Goal: Transaction & Acquisition: Purchase product/service

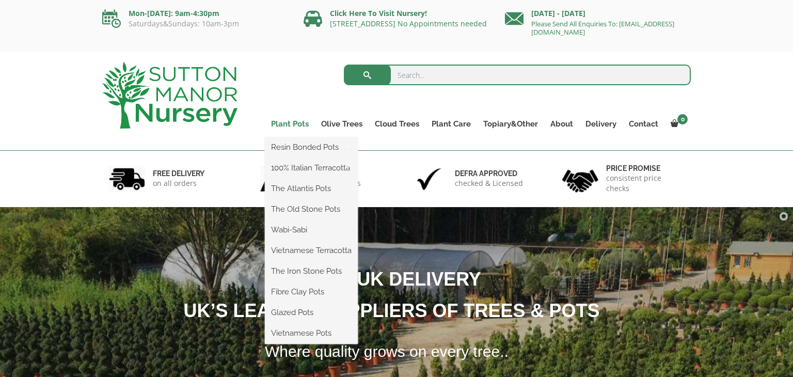
click at [300, 126] on link "Plant Pots" at bounding box center [290, 124] width 50 height 14
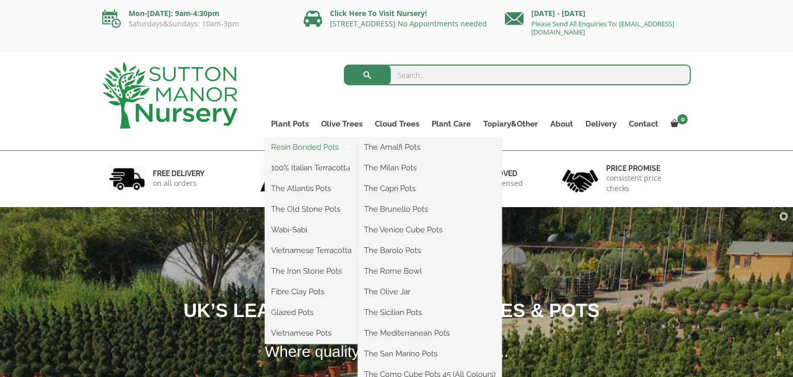
click at [299, 154] on link "Resin Bonded Pots" at bounding box center [311, 146] width 93 height 15
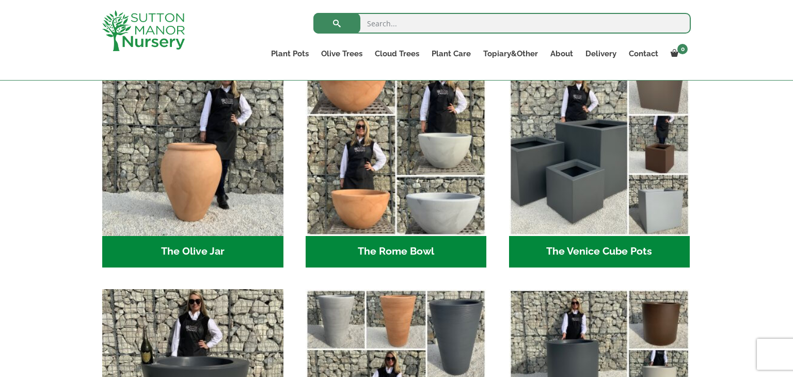
scroll to position [1032, 0]
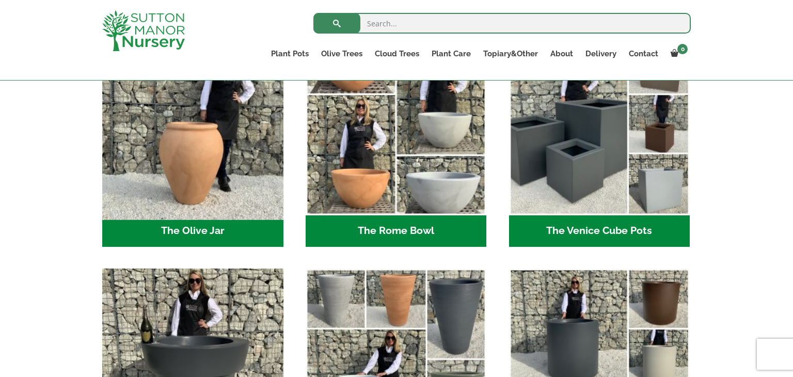
click at [202, 154] on img "Visit product category The Olive Jar" at bounding box center [193, 124] width 190 height 190
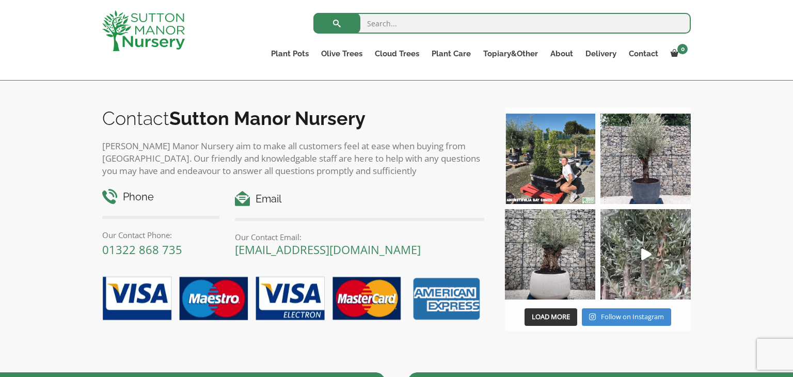
scroll to position [599, 0]
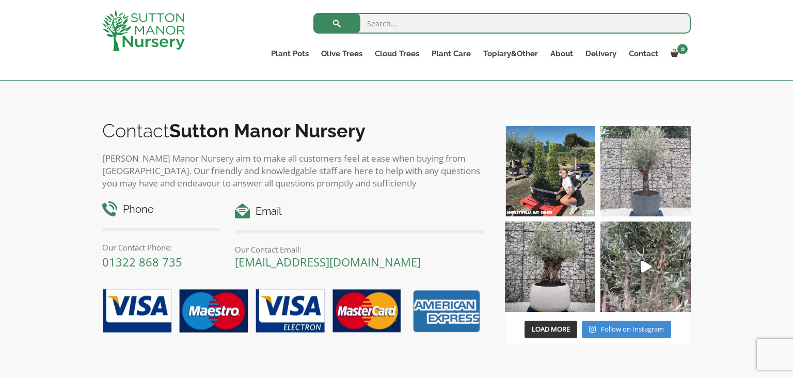
click at [654, 159] on img at bounding box center [645, 171] width 90 height 90
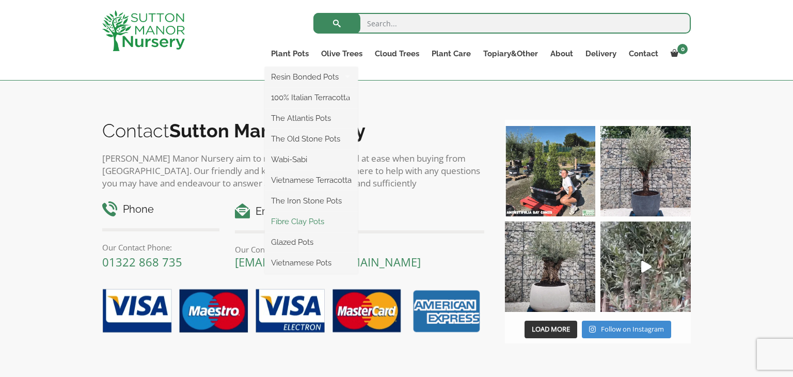
click at [321, 220] on link "Fibre Clay Pots" at bounding box center [311, 221] width 93 height 15
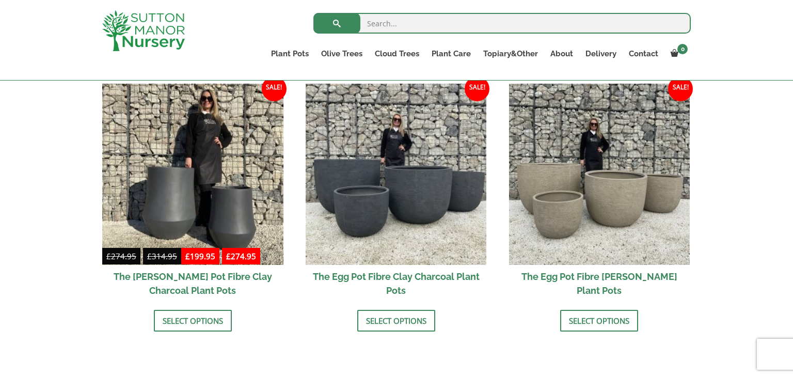
scroll to position [310, 0]
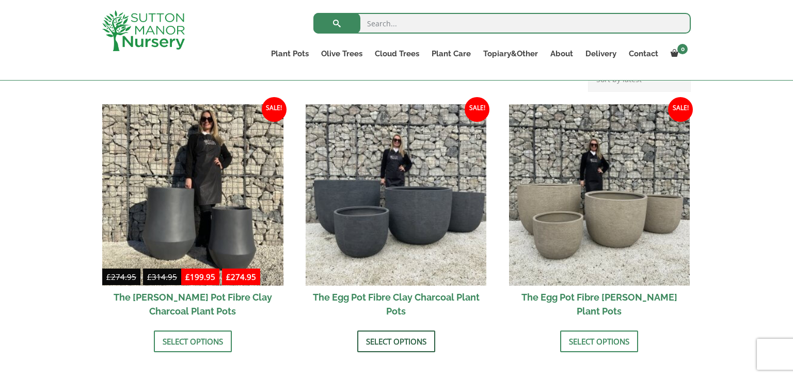
click at [411, 341] on link "Select options" at bounding box center [396, 341] width 78 height 22
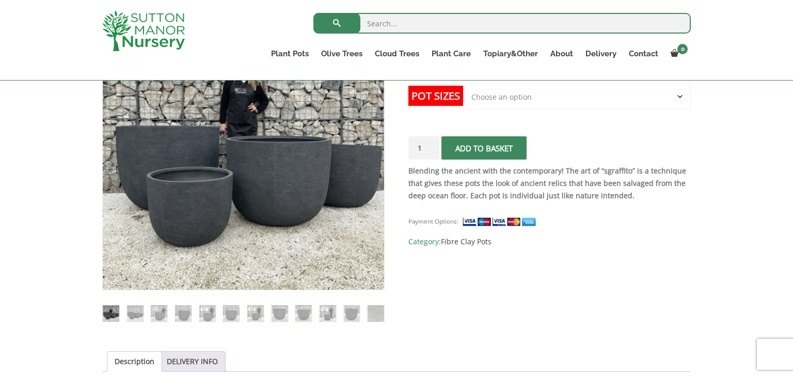
scroll to position [248, 0]
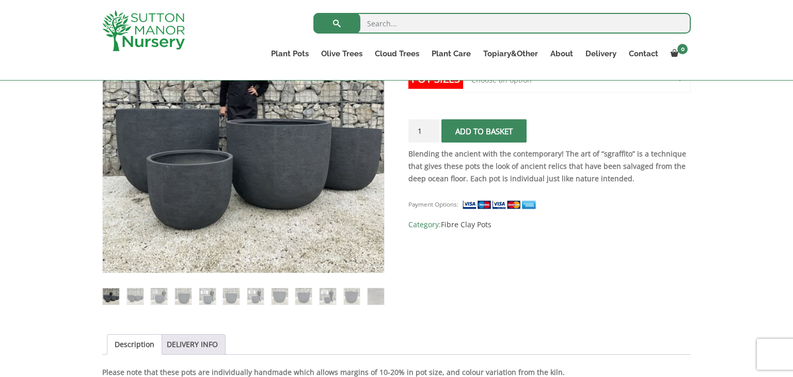
click at [129, 286] on ol at bounding box center [243, 288] width 282 height 31
click at [134, 291] on img at bounding box center [135, 296] width 17 height 17
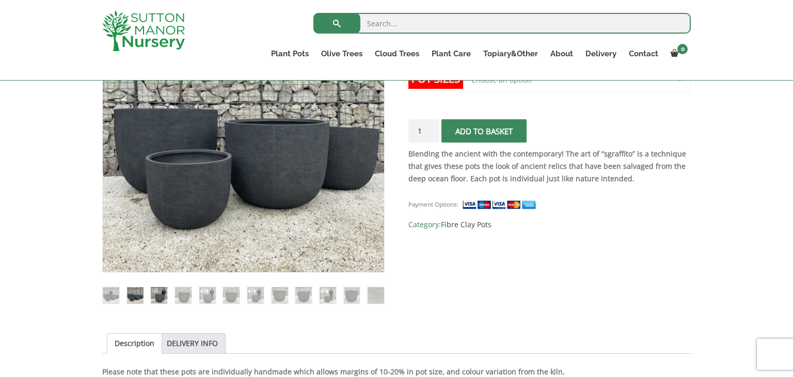
click at [164, 293] on img at bounding box center [159, 295] width 17 height 17
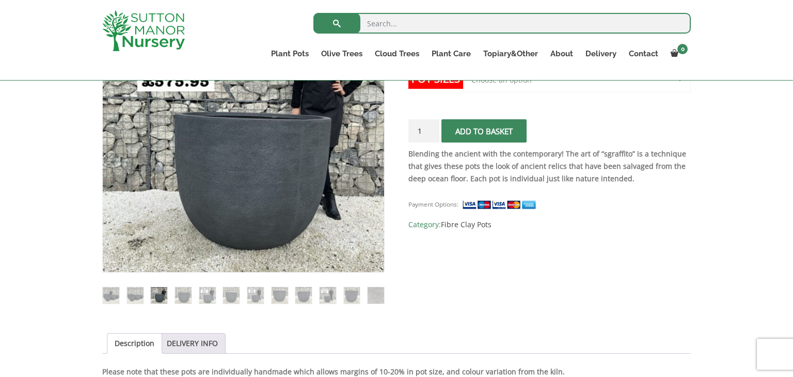
click at [169, 301] on ol at bounding box center [243, 288] width 282 height 31
click at [208, 300] on img at bounding box center [207, 295] width 17 height 17
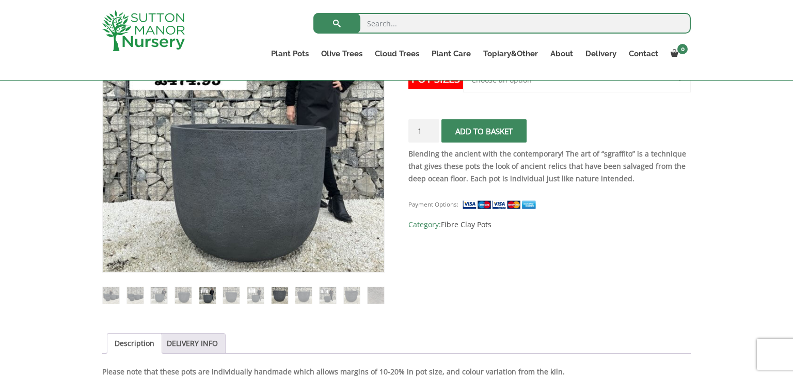
click at [278, 295] on img at bounding box center [279, 295] width 17 height 17
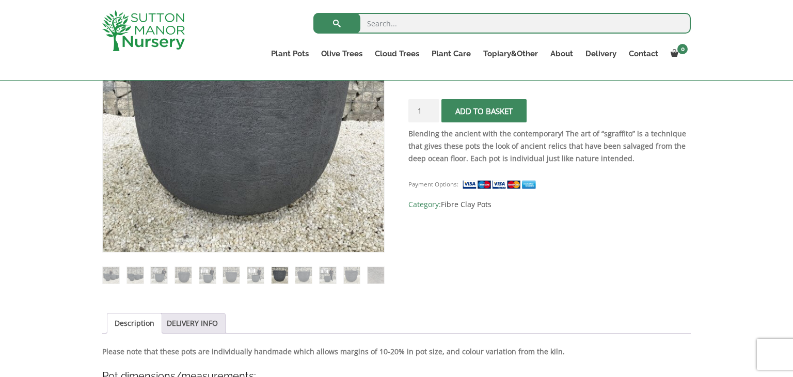
scroll to position [289, 0]
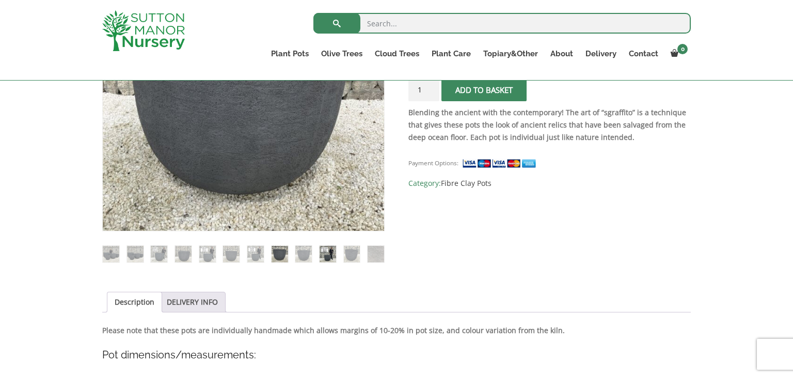
click at [326, 251] on img at bounding box center [327, 254] width 17 height 17
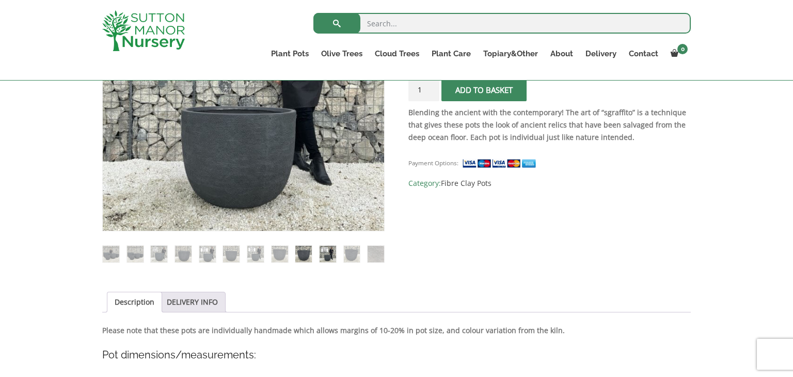
click at [301, 259] on img at bounding box center [303, 254] width 17 height 17
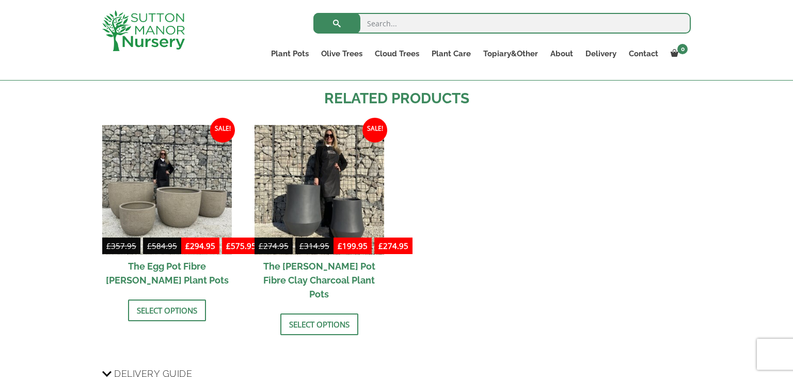
scroll to position [1383, 0]
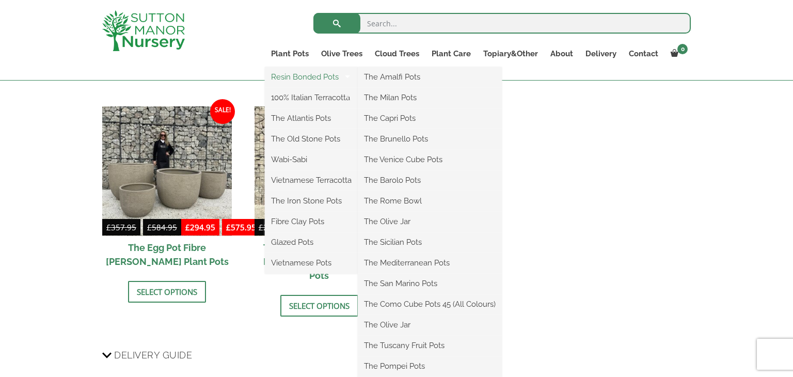
click at [297, 77] on link "Resin Bonded Pots" at bounding box center [311, 76] width 93 height 15
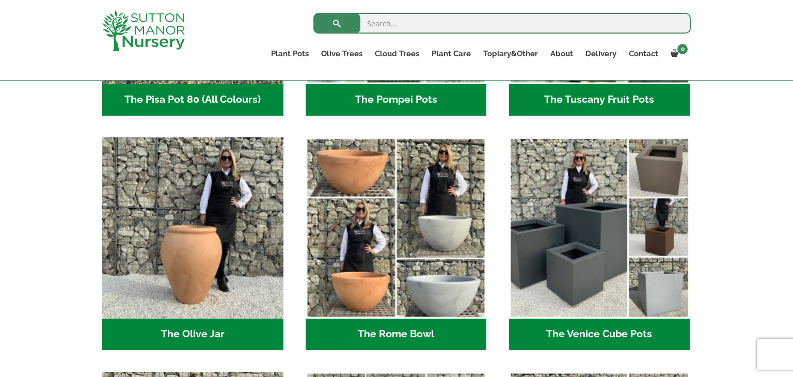
scroll to position [950, 0]
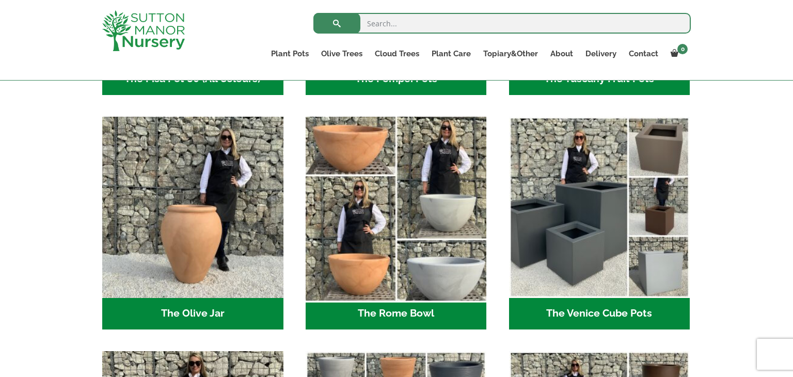
click at [364, 146] on img "Visit product category The Rome Bowl" at bounding box center [396, 207] width 190 height 190
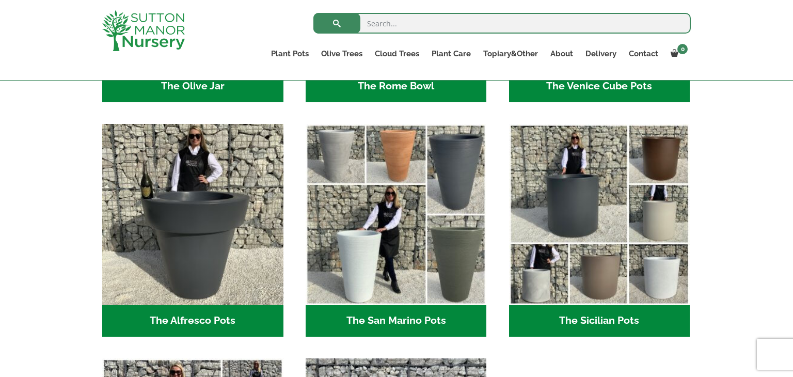
scroll to position [1177, 0]
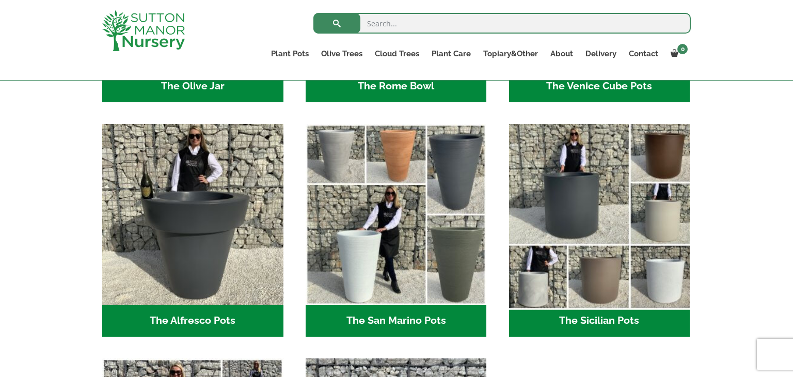
click at [586, 188] on img "Visit product category The Sicilian Pots" at bounding box center [599, 214] width 190 height 190
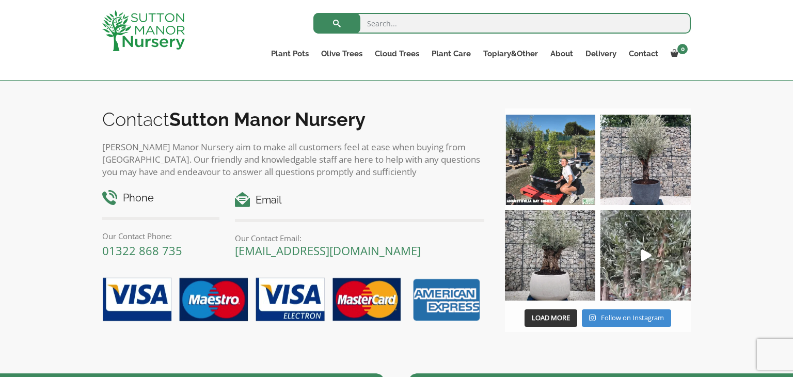
scroll to position [619, 0]
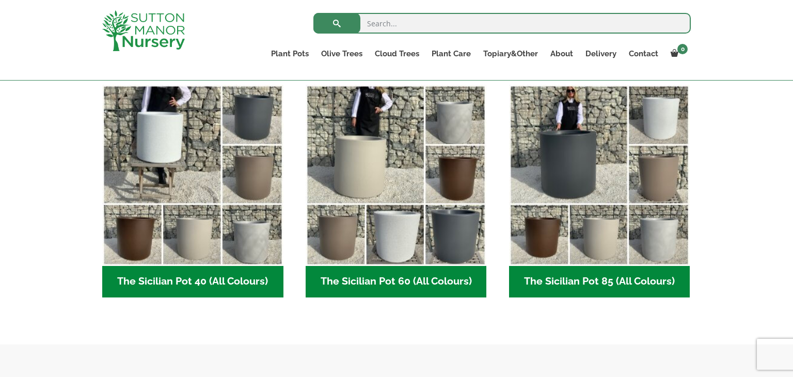
scroll to position [268, 0]
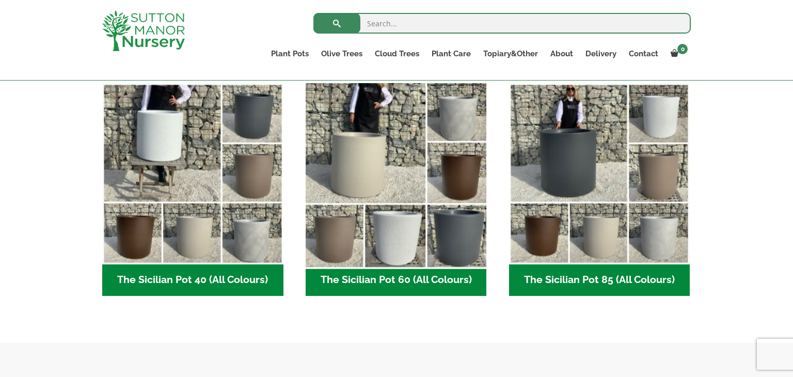
click at [365, 137] on img "Visit product category The Sicilian Pot 60 (All Colours)" at bounding box center [396, 173] width 190 height 190
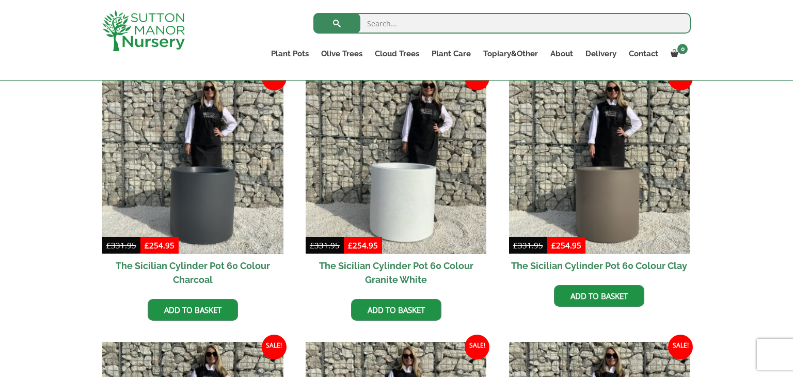
scroll to position [289, 0]
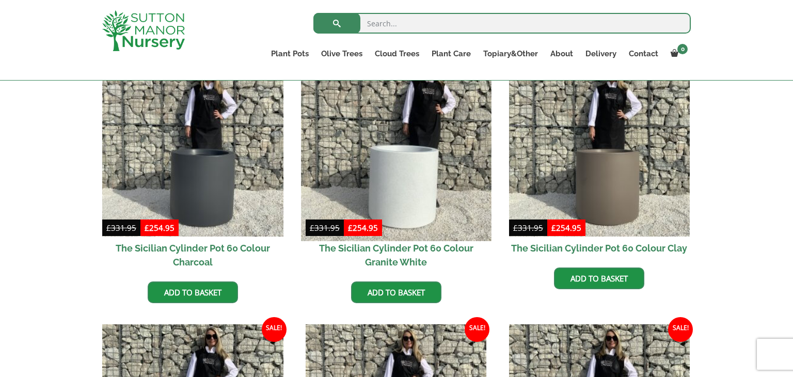
click at [364, 167] on img at bounding box center [396, 146] width 190 height 190
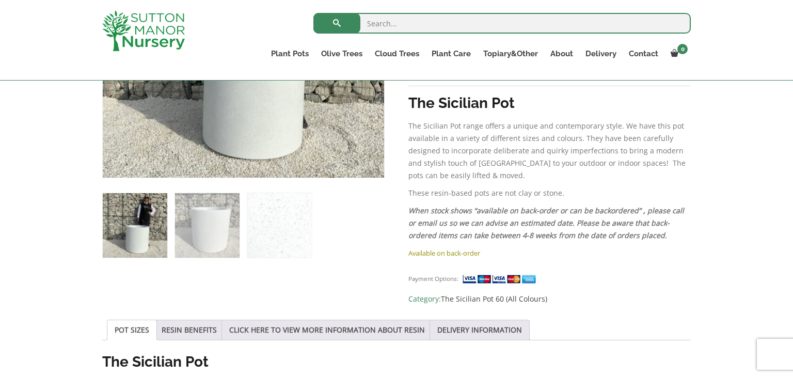
scroll to position [516, 0]
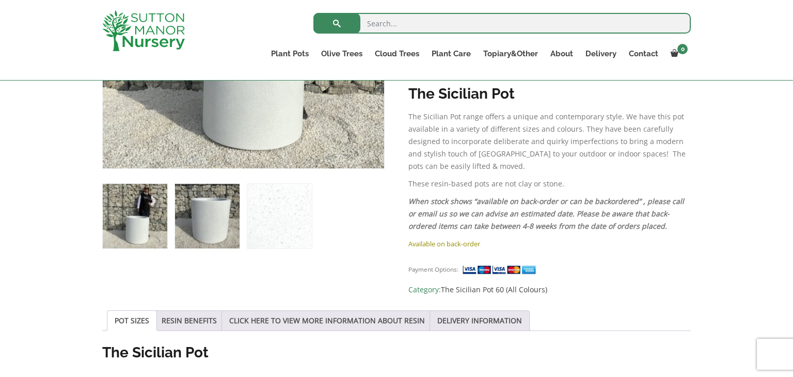
click at [227, 217] on img at bounding box center [207, 216] width 65 height 65
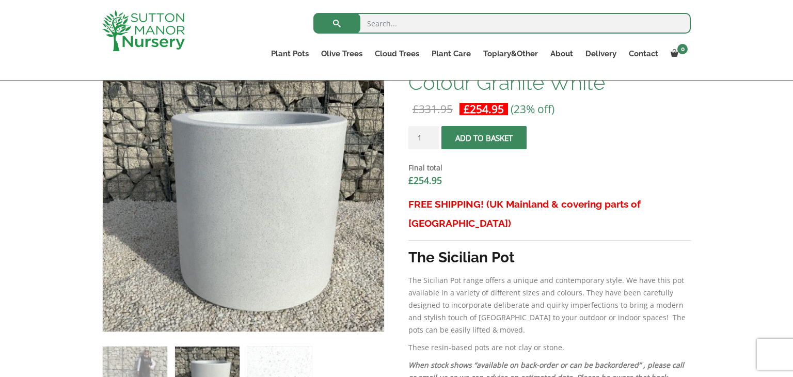
scroll to position [351, 0]
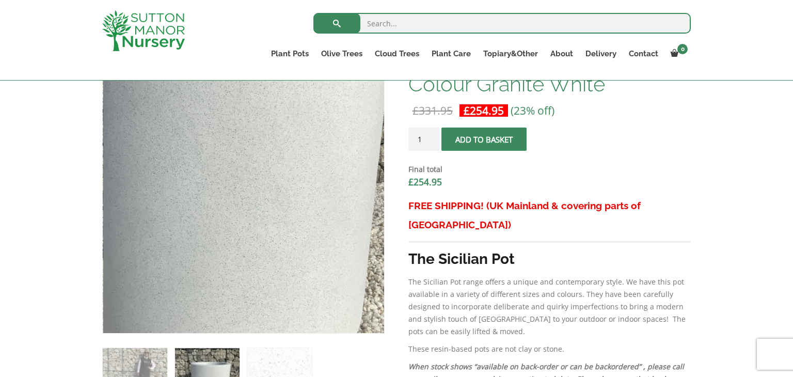
click at [293, 226] on img at bounding box center [203, 166] width 516 height 516
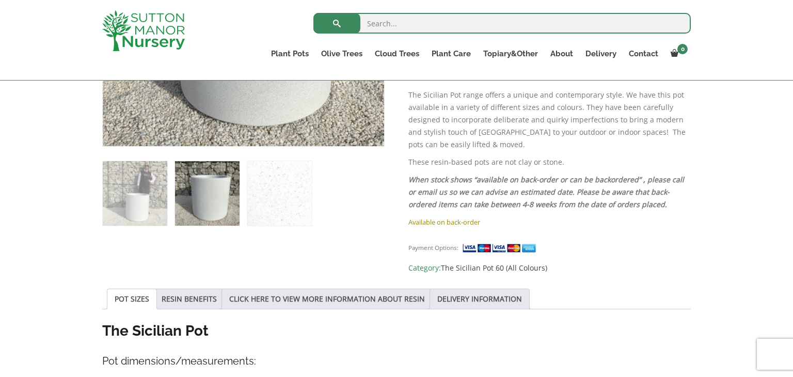
scroll to position [557, 0]
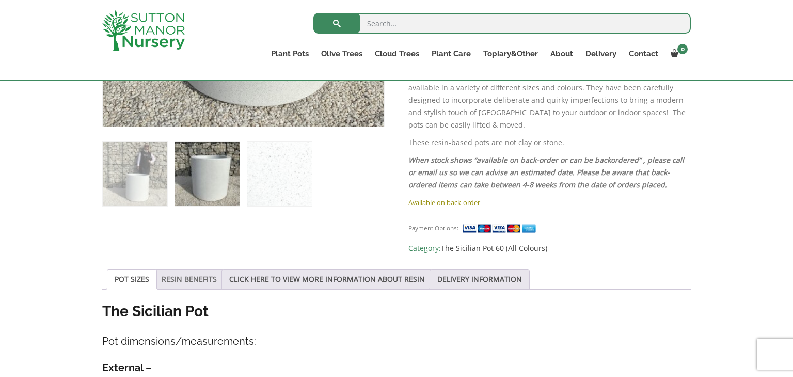
click at [189, 269] on link "RESIN BENEFITS" at bounding box center [189, 279] width 55 height 20
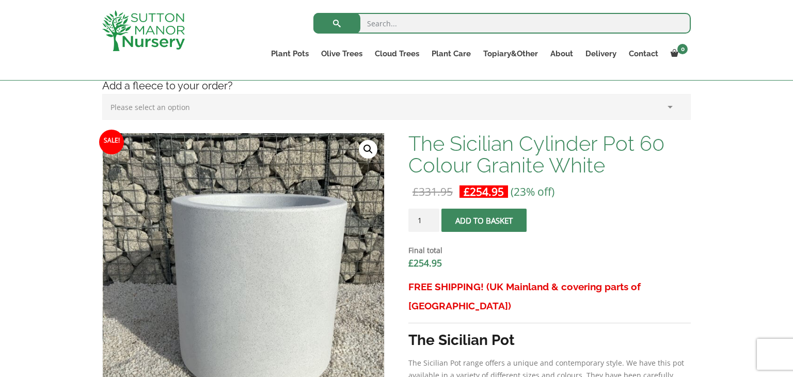
scroll to position [268, 0]
